Goal: Information Seeking & Learning: Understand process/instructions

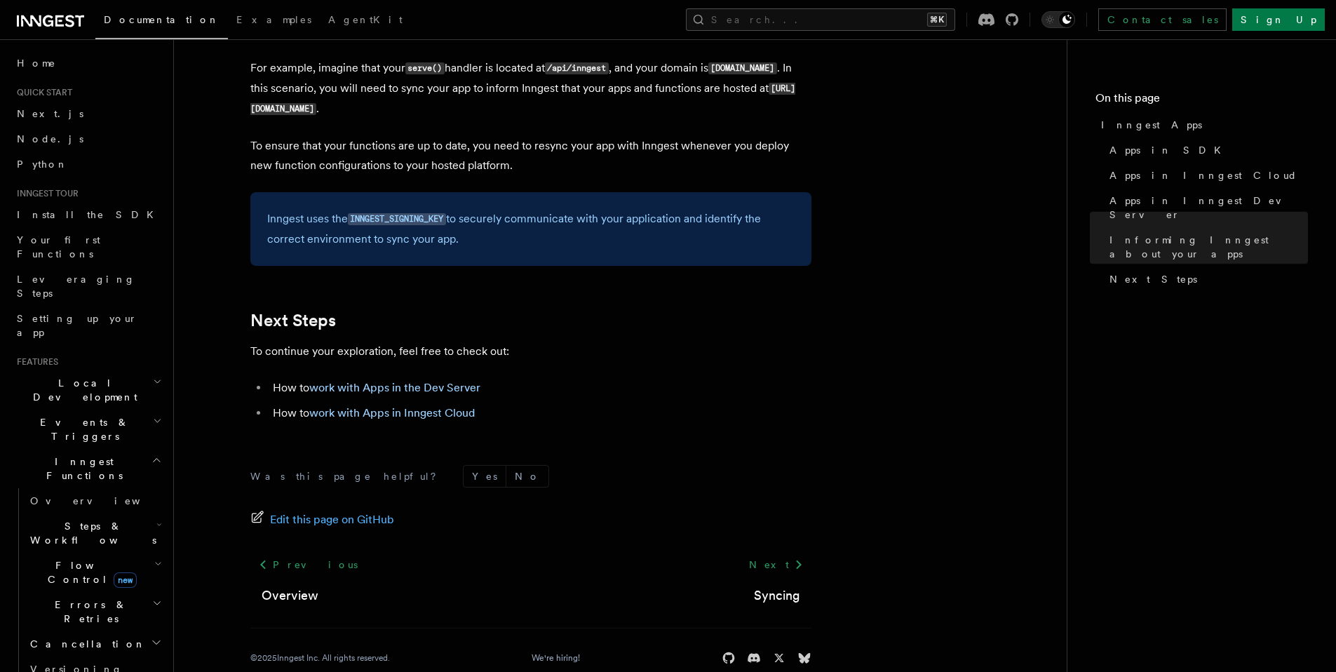
scroll to position [2208, 0]
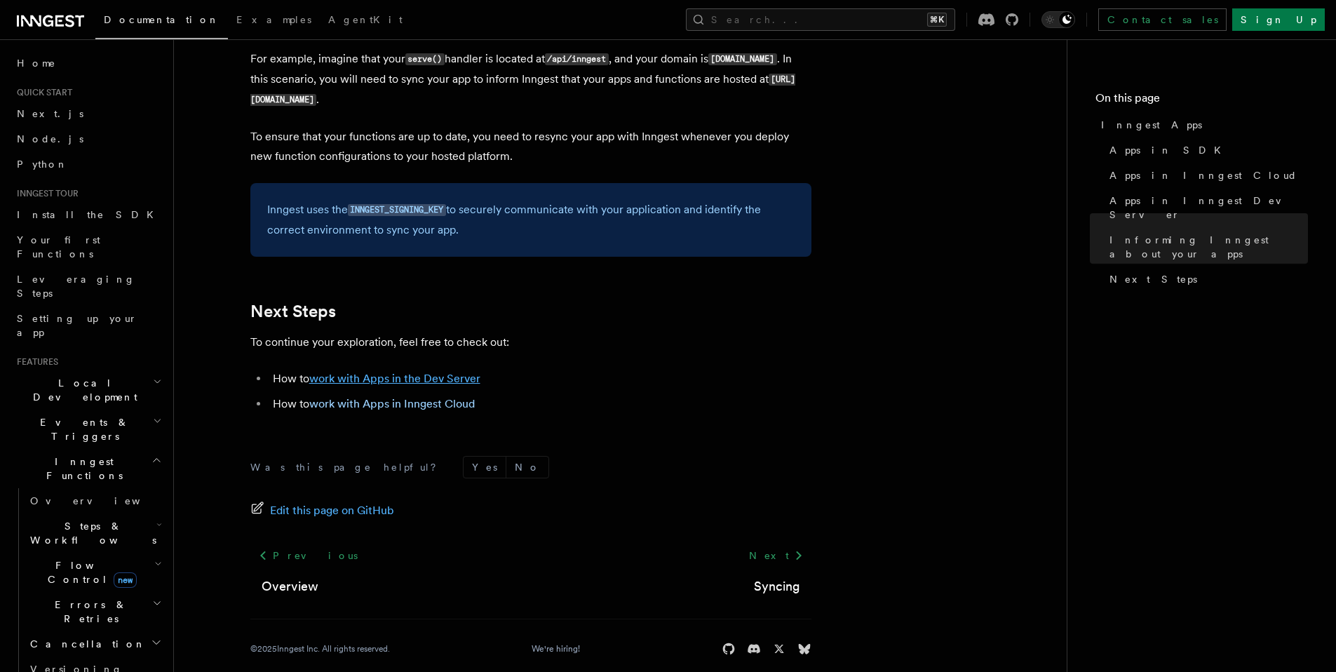
click at [369, 382] on link "work with Apps in the Dev Server" at bounding box center [394, 378] width 171 height 13
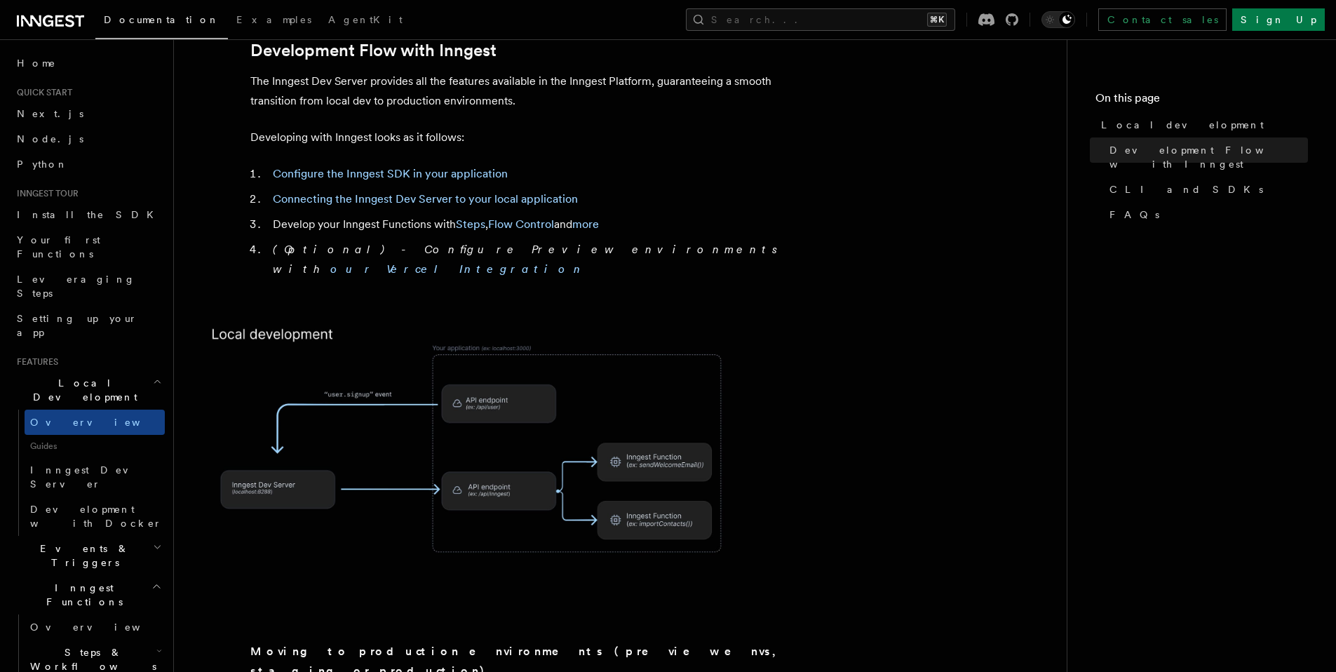
scroll to position [755, 0]
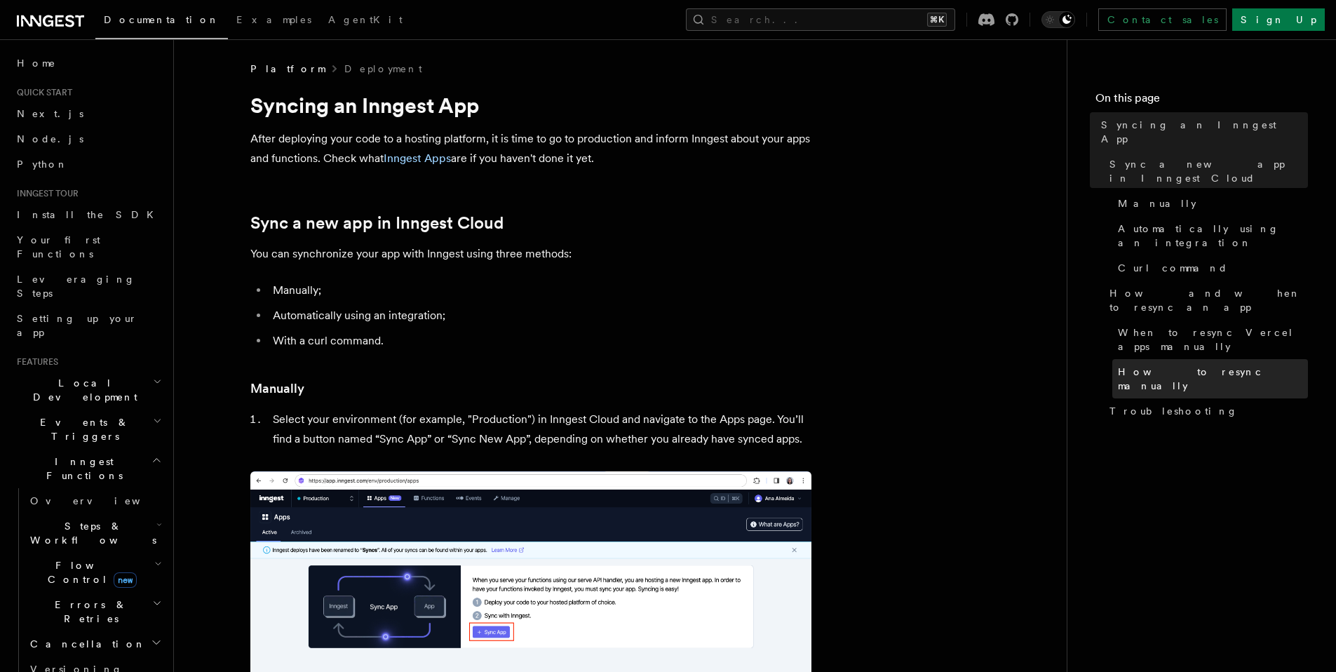
click at [1196, 359] on link "How to resync manually" at bounding box center [1210, 378] width 196 height 39
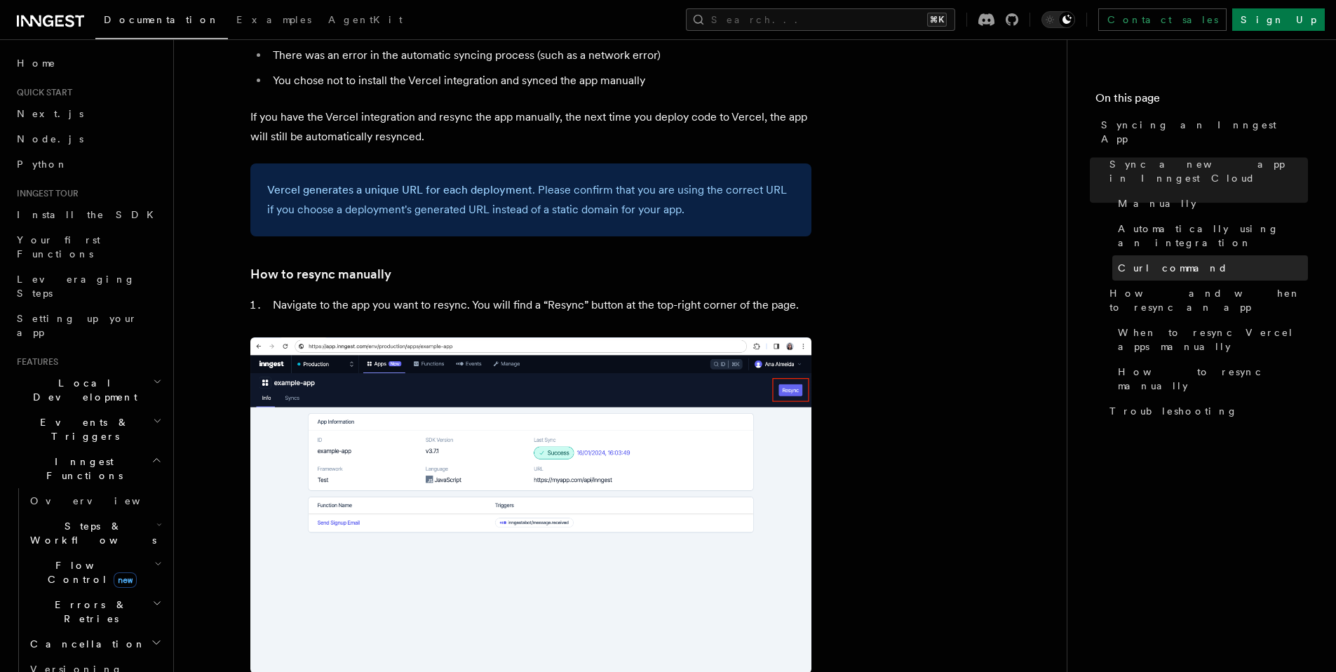
click at [1185, 255] on link "Curl command" at bounding box center [1210, 267] width 196 height 25
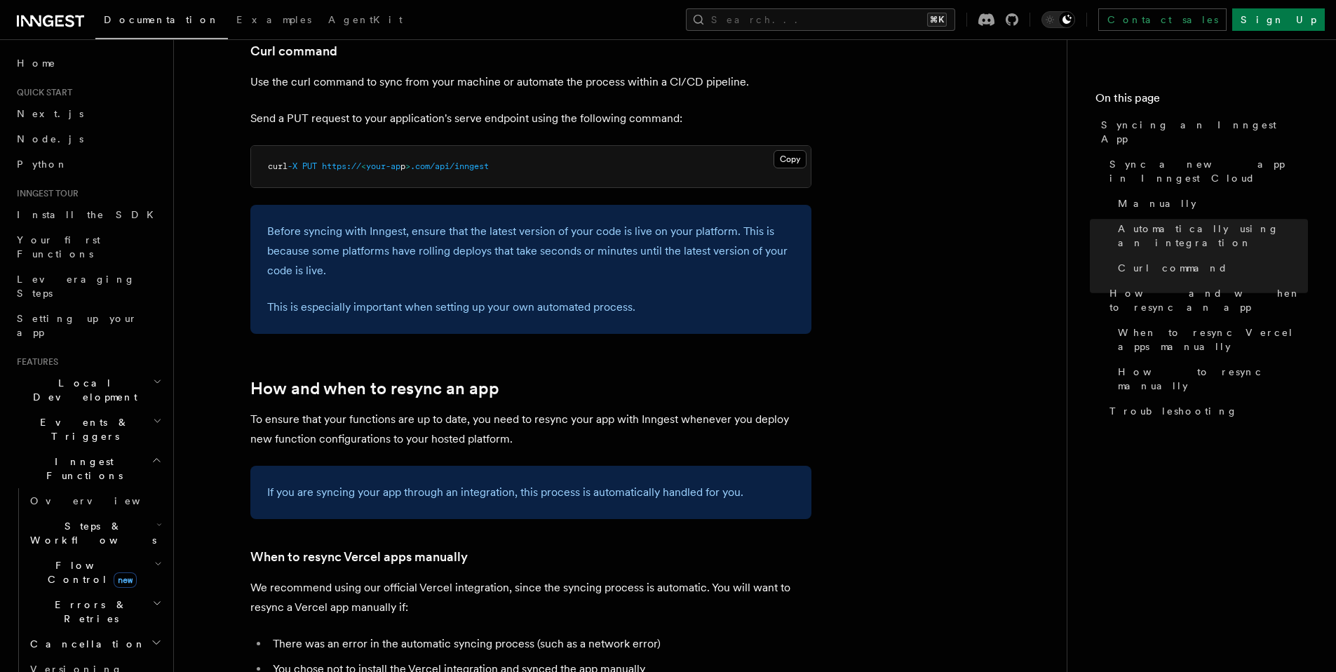
scroll to position [2089, 0]
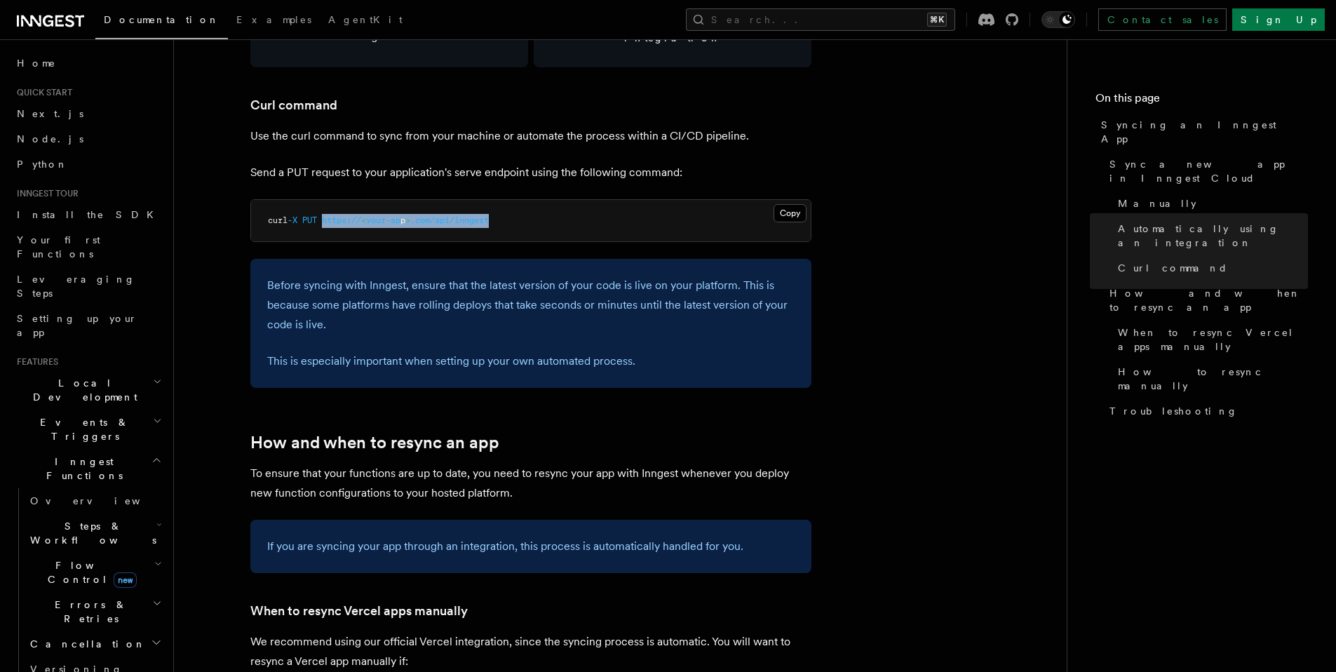
drag, startPoint x: 524, startPoint y: 196, endPoint x: 329, endPoint y: 194, distance: 195.6
click at [329, 200] on pre "curl -X PUT https:// < your-ap p > .com/api/inngest" at bounding box center [530, 221] width 559 height 42
copy span "https:// < your-ap p > .com/api/inngest"
